Goal: Obtain resource: Download file/media

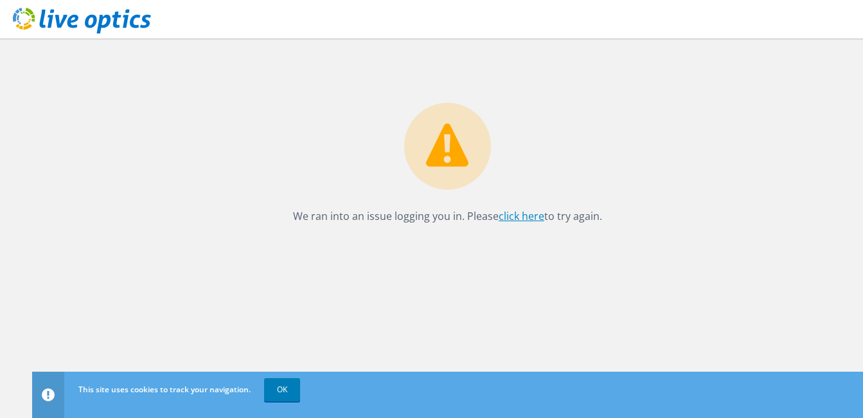
click at [515, 217] on link "click here" at bounding box center [522, 216] width 46 height 14
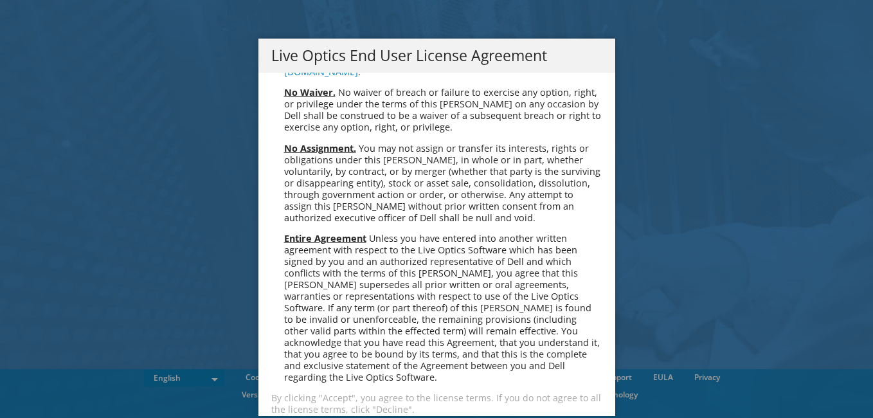
scroll to position [4860, 0]
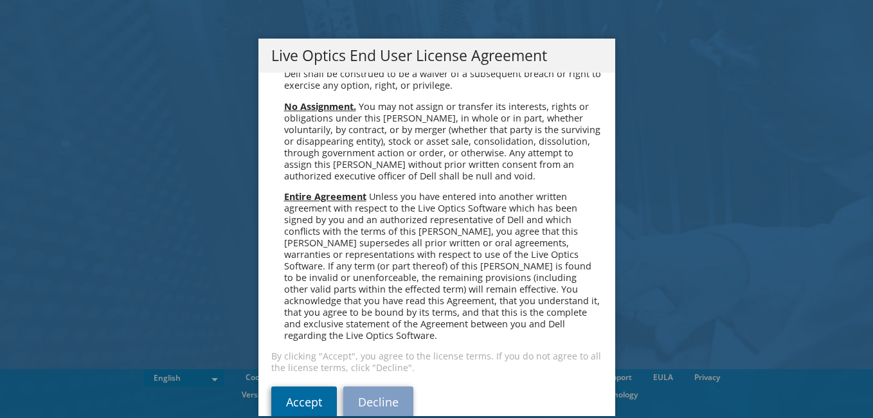
click at [297, 386] on link "Accept" at bounding box center [304, 401] width 66 height 31
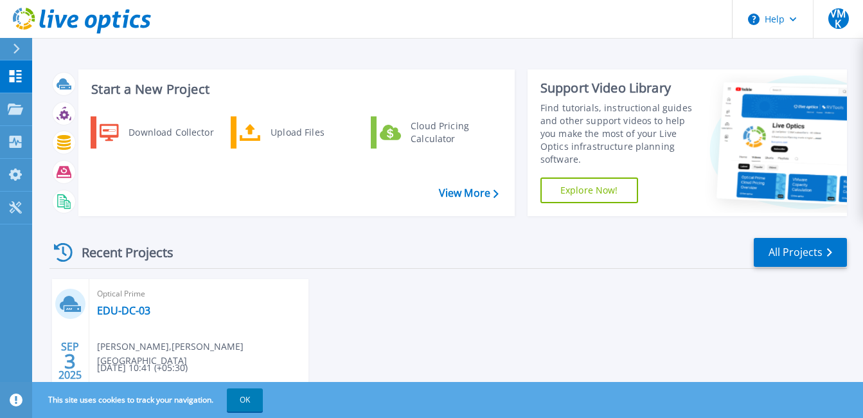
scroll to position [102, 0]
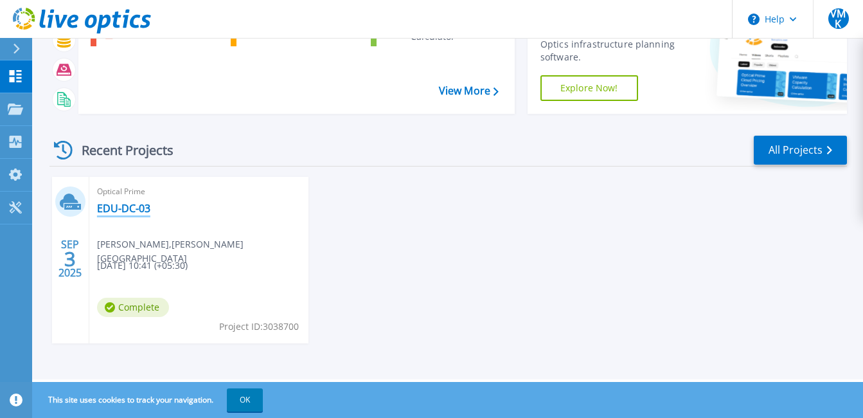
click at [118, 208] on link "EDU-DC-03" at bounding box center [123, 208] width 53 height 13
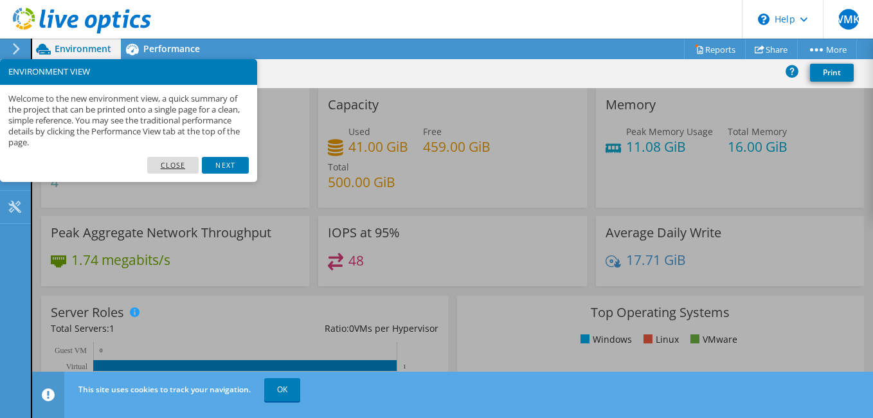
click at [177, 163] on link "Close" at bounding box center [173, 165] width 52 height 17
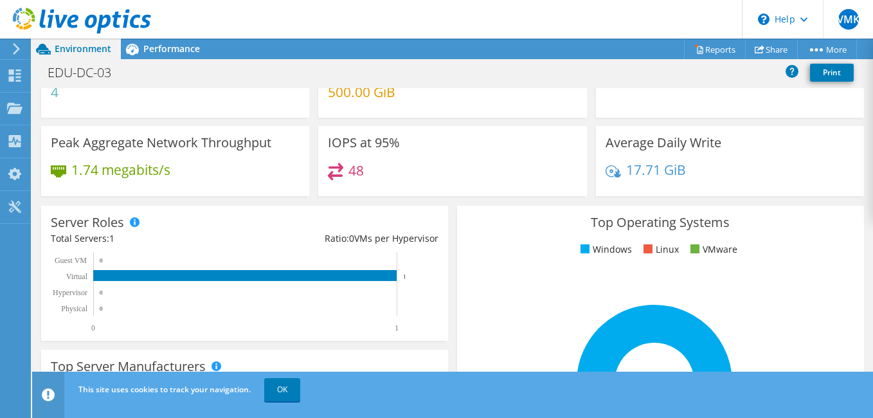
scroll to position [275, 0]
click at [768, 46] on link "Share" at bounding box center [771, 49] width 53 height 20
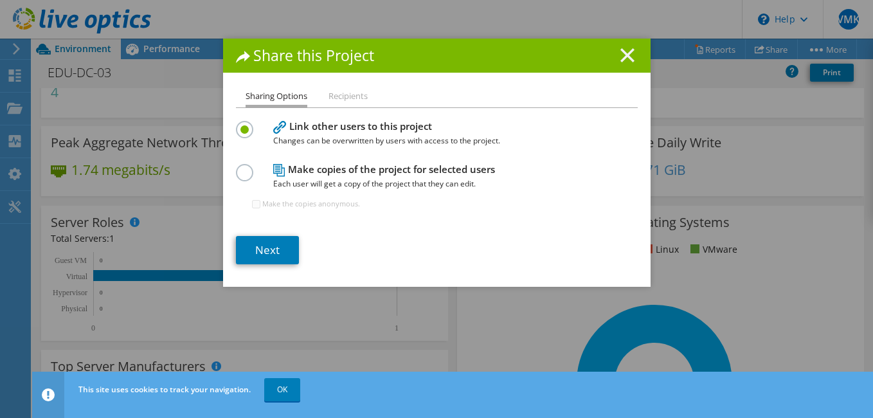
click at [627, 59] on line at bounding box center [627, 55] width 13 height 13
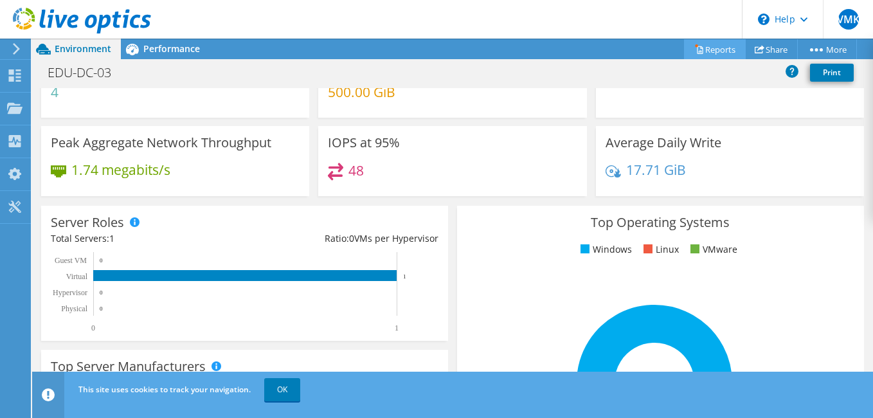
click at [696, 54] on icon at bounding box center [699, 49] width 10 height 10
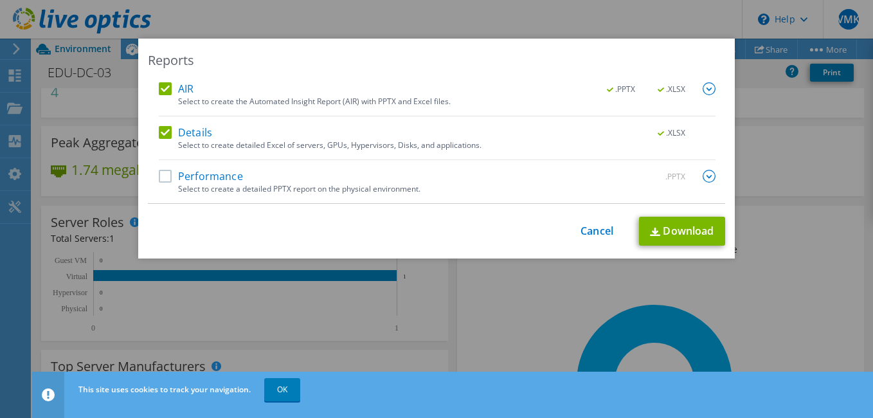
click at [161, 174] on label "Performance" at bounding box center [201, 176] width 84 height 13
click at [0, 0] on input "Performance" at bounding box center [0, 0] width 0 height 0
click at [674, 231] on link "Download" at bounding box center [682, 231] width 86 height 29
